Goal: Check status: Check status

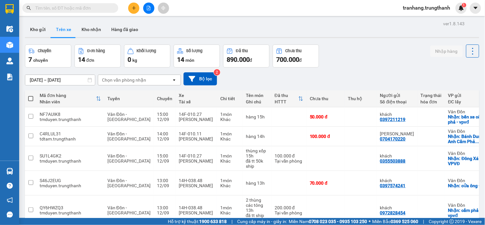
click at [39, 81] on input "[DATE] – [DATE]" at bounding box center [60, 80] width 70 height 10
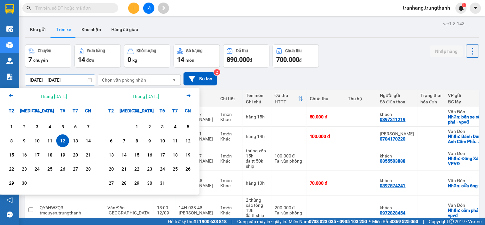
click at [64, 140] on div "12" at bounding box center [62, 141] width 9 height 8
type input "[DATE] – [DATE]"
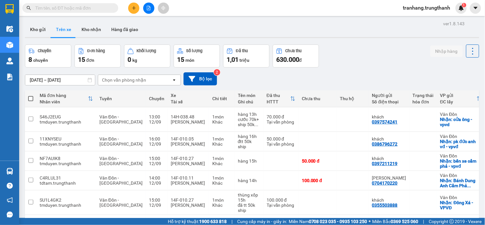
click at [39, 79] on input "[DATE] – [DATE]" at bounding box center [60, 80] width 70 height 10
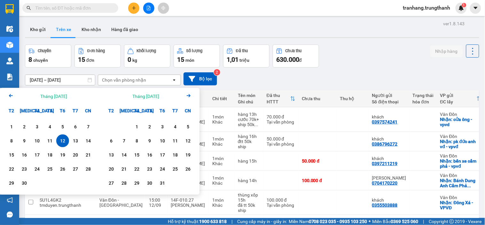
click at [64, 141] on div "12" at bounding box center [62, 141] width 9 height 8
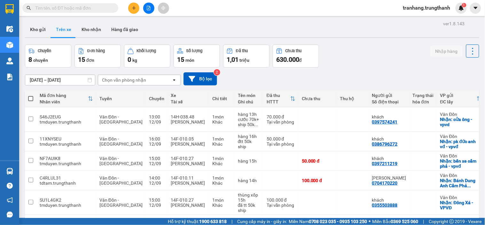
click at [41, 79] on input "[DATE] – [DATE]" at bounding box center [60, 80] width 70 height 10
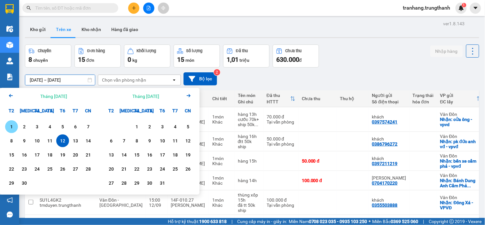
click at [12, 127] on div "1" at bounding box center [11, 127] width 9 height 8
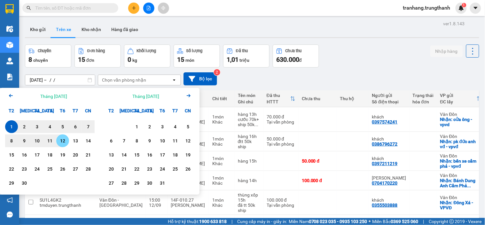
click at [63, 140] on div "12" at bounding box center [62, 141] width 9 height 8
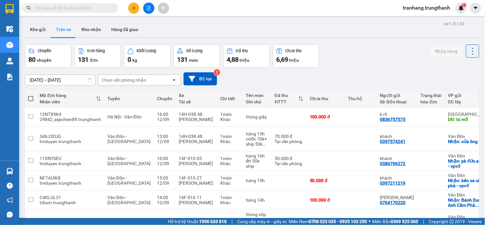
click at [350, 67] on div "Chuyến 80 chuyến Đơn hàng 131 đơn Khối lượng 0 kg Số lượng 131 món Đã thu 4,88 …" at bounding box center [252, 55] width 454 height 23
click at [41, 81] on input "01/09/2025 – 12/09/2025" at bounding box center [60, 80] width 70 height 10
click at [350, 62] on div "Chuyến 80 chuyến Đơn hàng 131 đơn Khối lượng 0 kg Số lượng 131 món Đã thu 4,88 …" at bounding box center [252, 55] width 454 height 23
click at [38, 79] on input "01/09/2025 – 12/09/2025" at bounding box center [60, 80] width 70 height 10
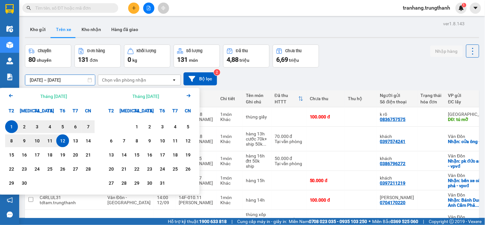
click at [66, 141] on div "12" at bounding box center [62, 141] width 9 height 8
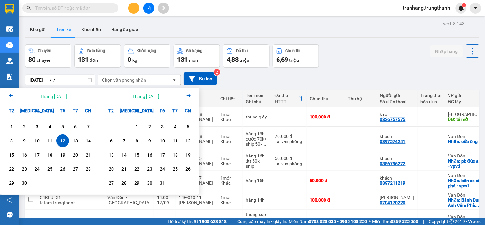
click at [66, 141] on div "12" at bounding box center [62, 141] width 9 height 8
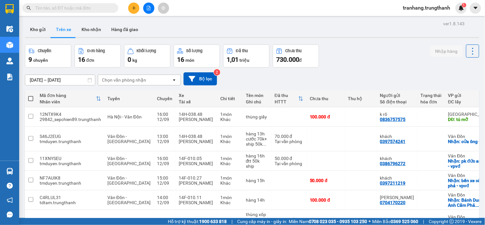
click at [35, 81] on input "[DATE] – [DATE]" at bounding box center [60, 80] width 70 height 10
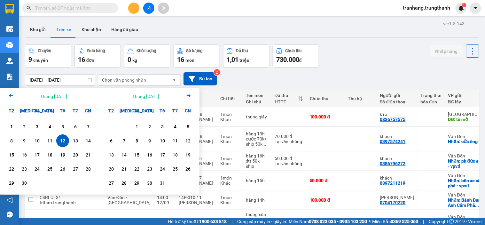
click at [62, 139] on div "12" at bounding box center [62, 141] width 9 height 8
type input "[DATE] – [DATE]"
